Goal: Information Seeking & Learning: Understand process/instructions

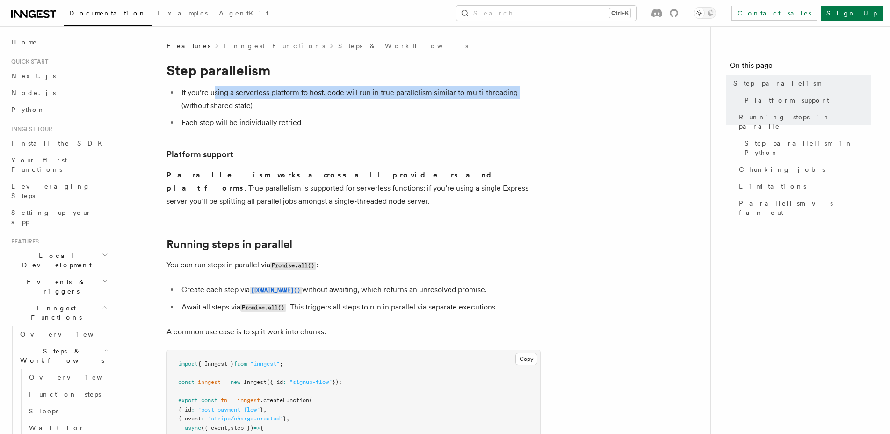
drag, startPoint x: 214, startPoint y: 95, endPoint x: 519, endPoint y: 92, distance: 305.1
click at [519, 92] on li "If you’re using a serverless platform to host, code will run in true parallelis…" at bounding box center [360, 99] width 362 height 26
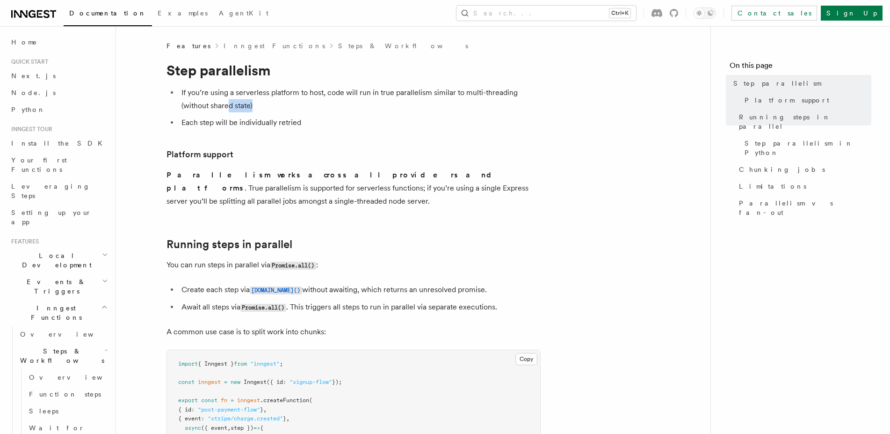
drag, startPoint x: 229, startPoint y: 110, endPoint x: 284, endPoint y: 112, distance: 54.3
click at [284, 112] on li "If you’re using a serverless platform to host, code will run in true parallelis…" at bounding box center [360, 99] width 362 height 26
drag, startPoint x: 210, startPoint y: 128, endPoint x: 333, endPoint y: 124, distance: 123.1
click at [332, 124] on li "Each step will be individually retried" at bounding box center [360, 122] width 362 height 13
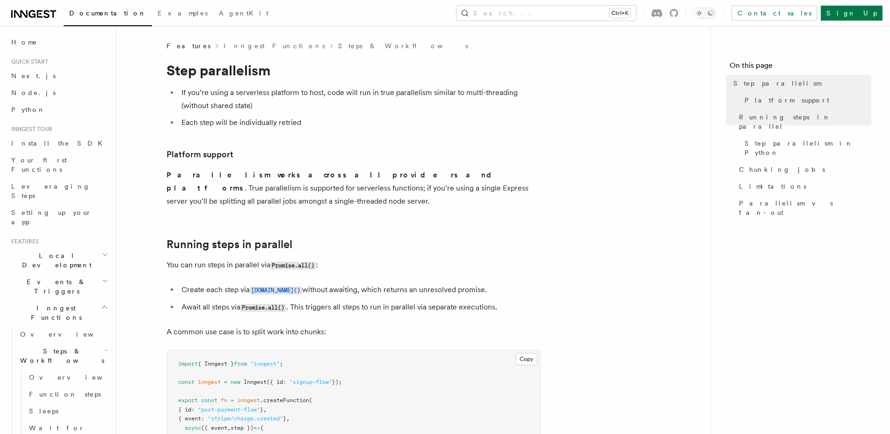
click at [333, 124] on li "Each step will be individually retried" at bounding box center [360, 122] width 362 height 13
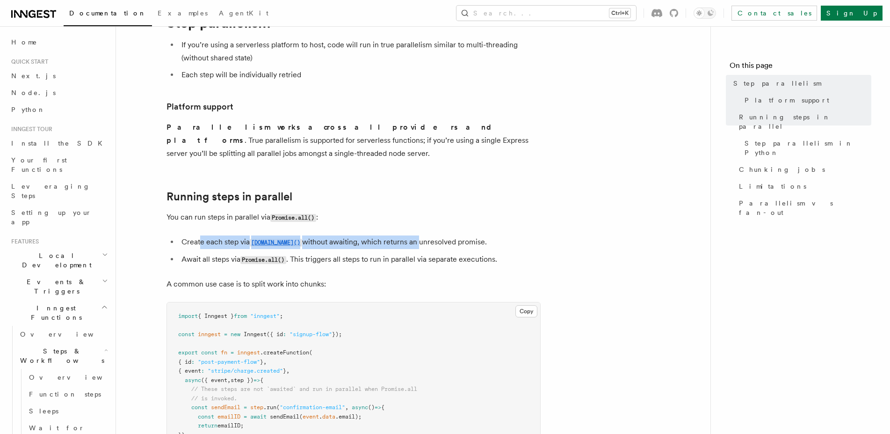
drag, startPoint x: 201, startPoint y: 231, endPoint x: 421, endPoint y: 232, distance: 219.9
click at [406, 235] on li "Create each step via [DOMAIN_NAME]() without awaiting, which returns an unresol…" at bounding box center [360, 242] width 362 height 14
click at [421, 235] on li "Create each step via [DOMAIN_NAME]() without awaiting, which returns an unresol…" at bounding box center [360, 242] width 362 height 14
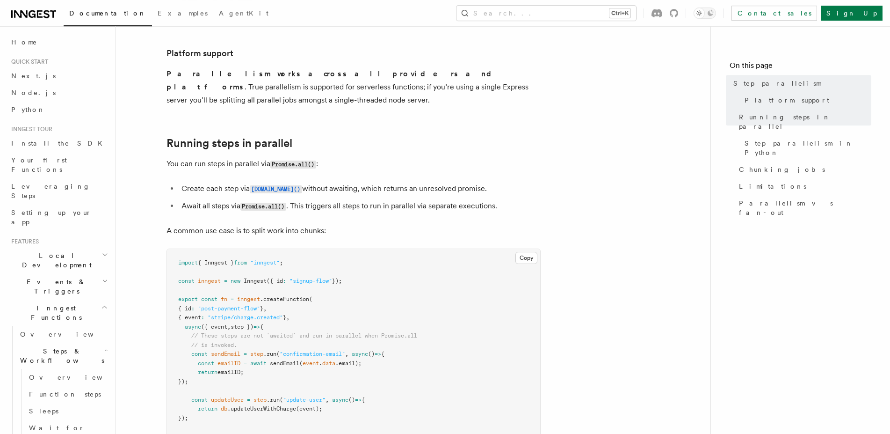
scroll to position [191, 0]
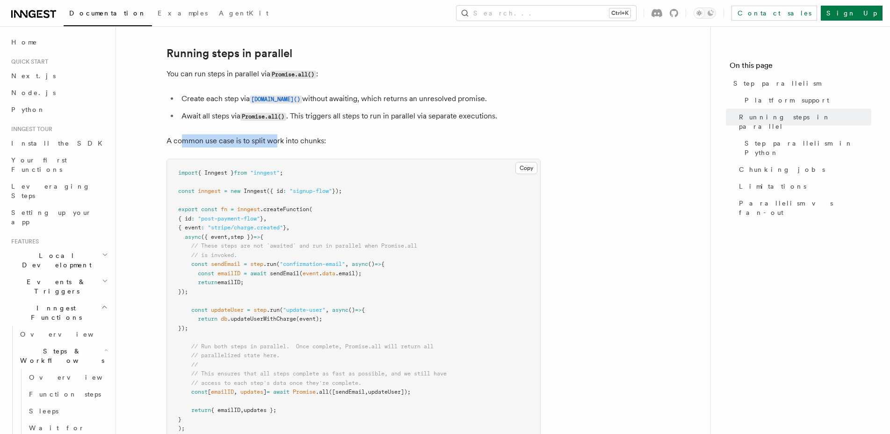
drag, startPoint x: 183, startPoint y: 130, endPoint x: 340, endPoint y: 136, distance: 156.4
click at [340, 136] on p "A common use case is to split work into chunks:" at bounding box center [354, 140] width 374 height 13
click at [390, 134] on p "A common use case is to split work into chunks:" at bounding box center [354, 140] width 374 height 13
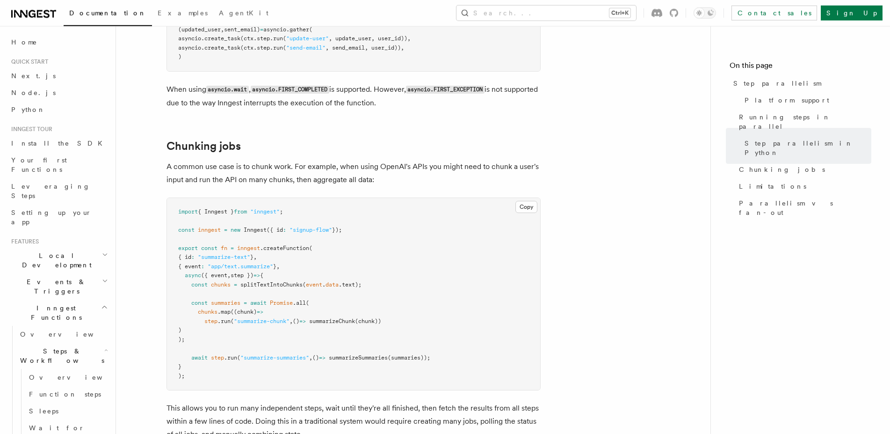
scroll to position [1384, 0]
